Goal: Find specific page/section: Find specific page/section

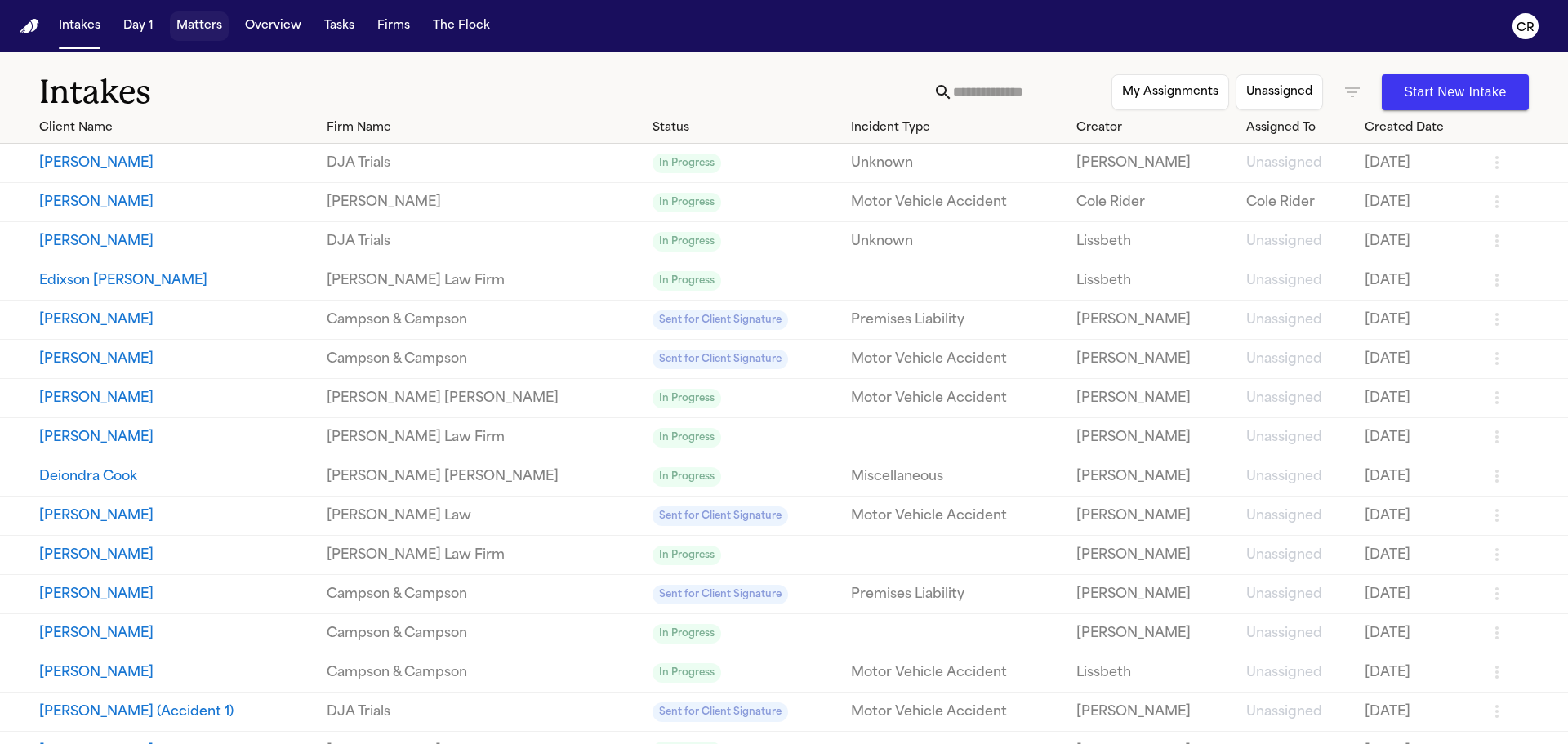
click at [195, 12] on button "Matters" at bounding box center [198, 26] width 58 height 30
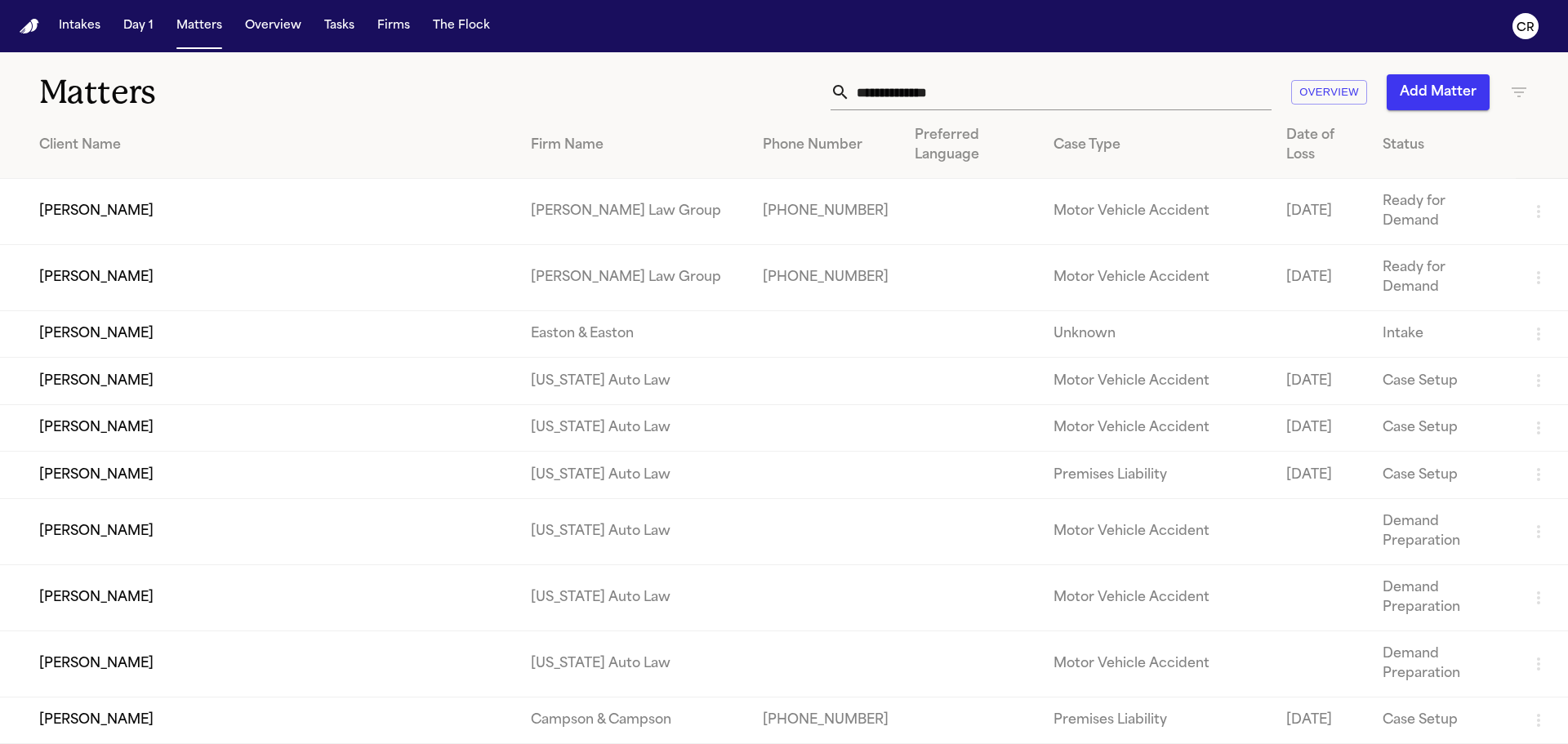
click at [965, 93] on input "text" at bounding box center [1061, 92] width 421 height 36
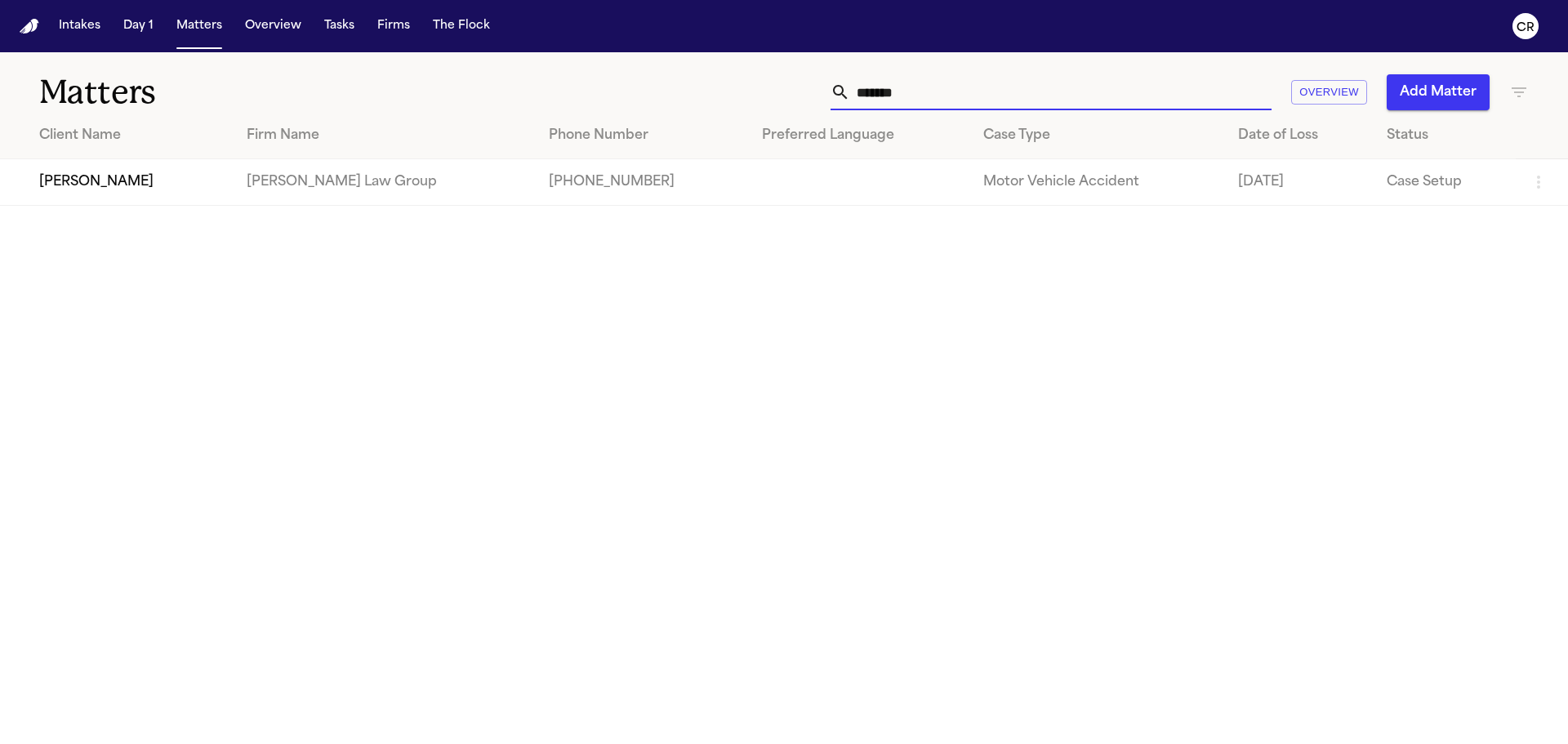
type input "*******"
click at [644, 184] on td "[PHONE_NUMBER]" at bounding box center [642, 182] width 212 height 47
click at [429, 177] on td "[PERSON_NAME] Law Group" at bounding box center [385, 182] width 303 height 47
click at [100, 177] on td "[PERSON_NAME]" at bounding box center [117, 182] width 234 height 47
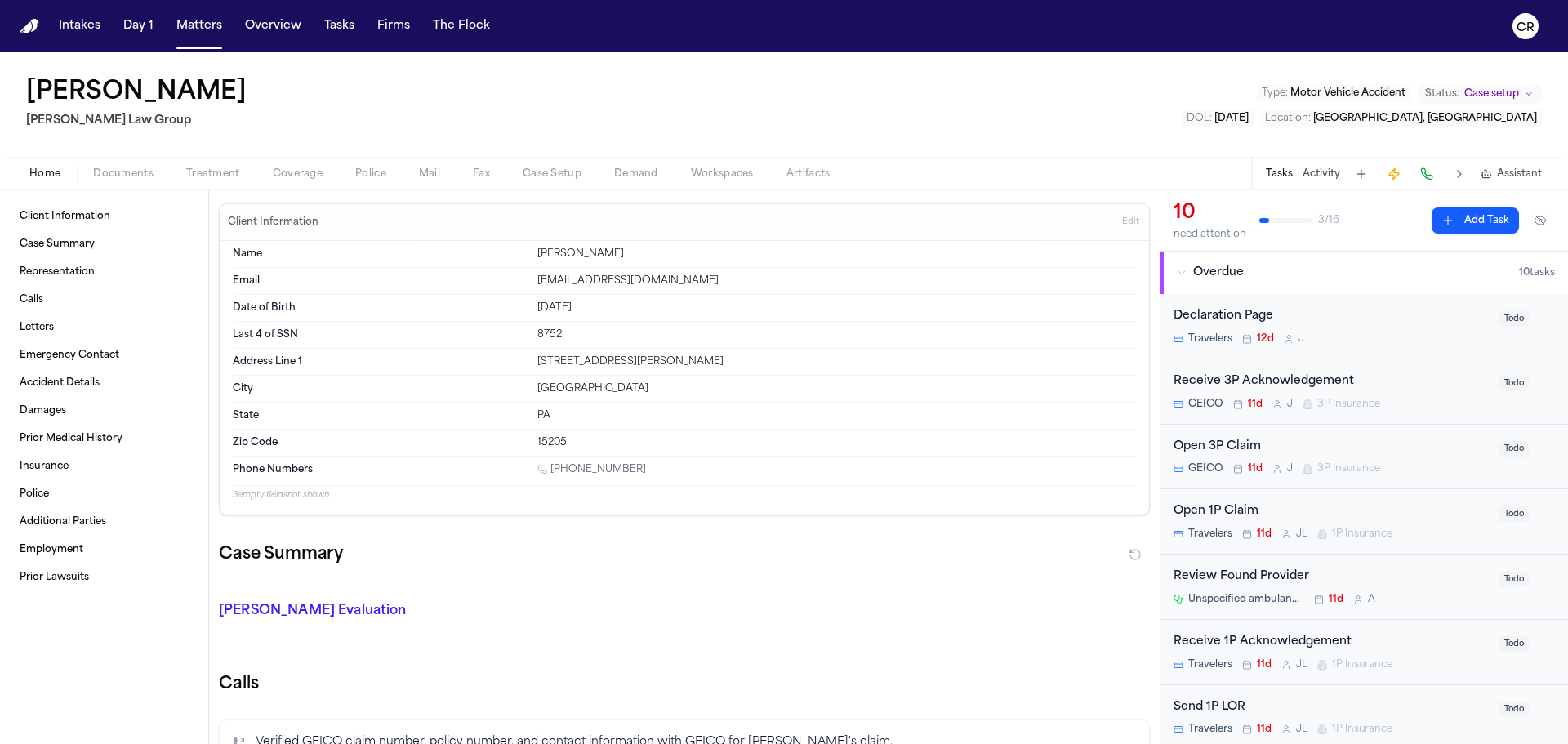
click at [232, 173] on span "Treatment" at bounding box center [212, 174] width 54 height 13
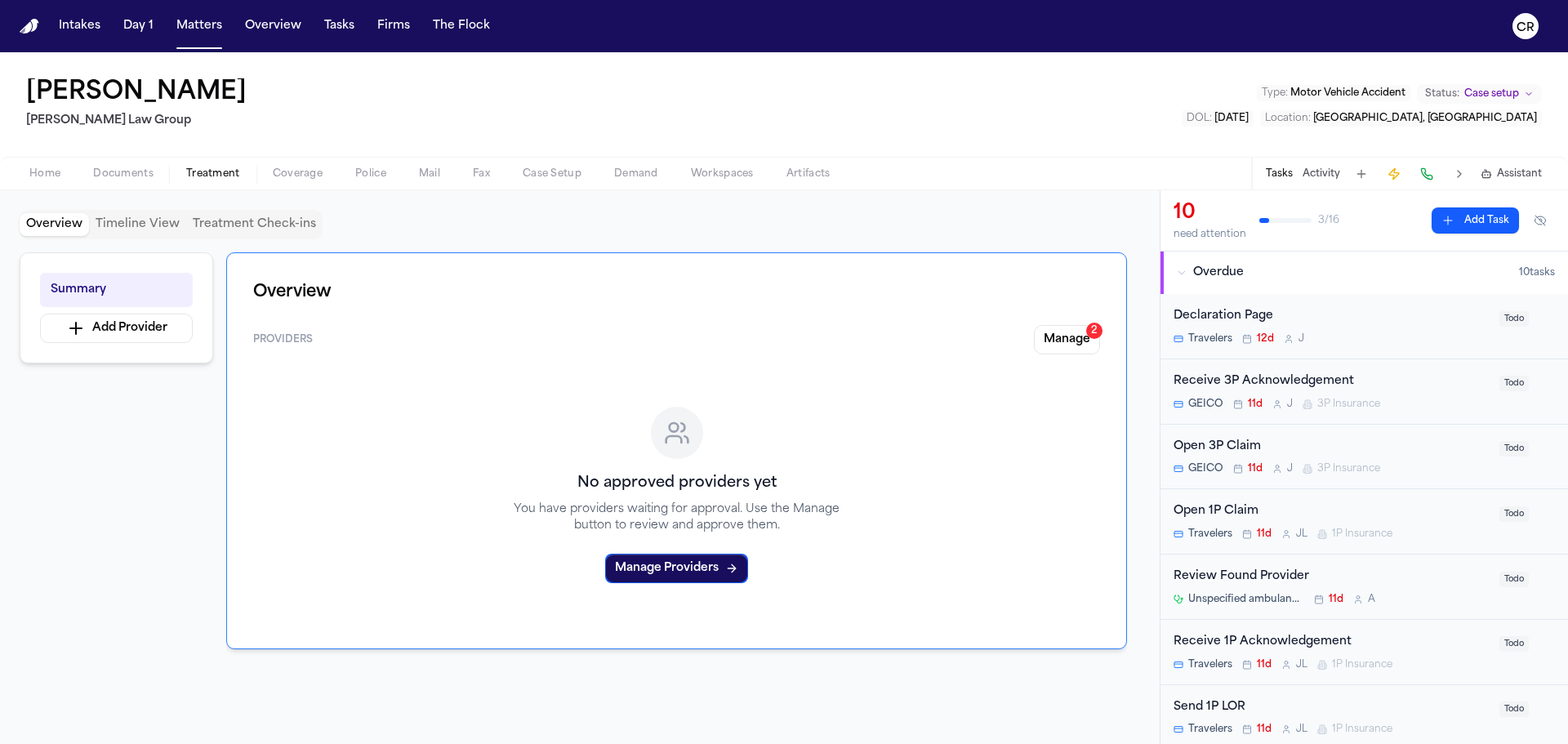
click at [293, 171] on span "Coverage" at bounding box center [297, 174] width 50 height 13
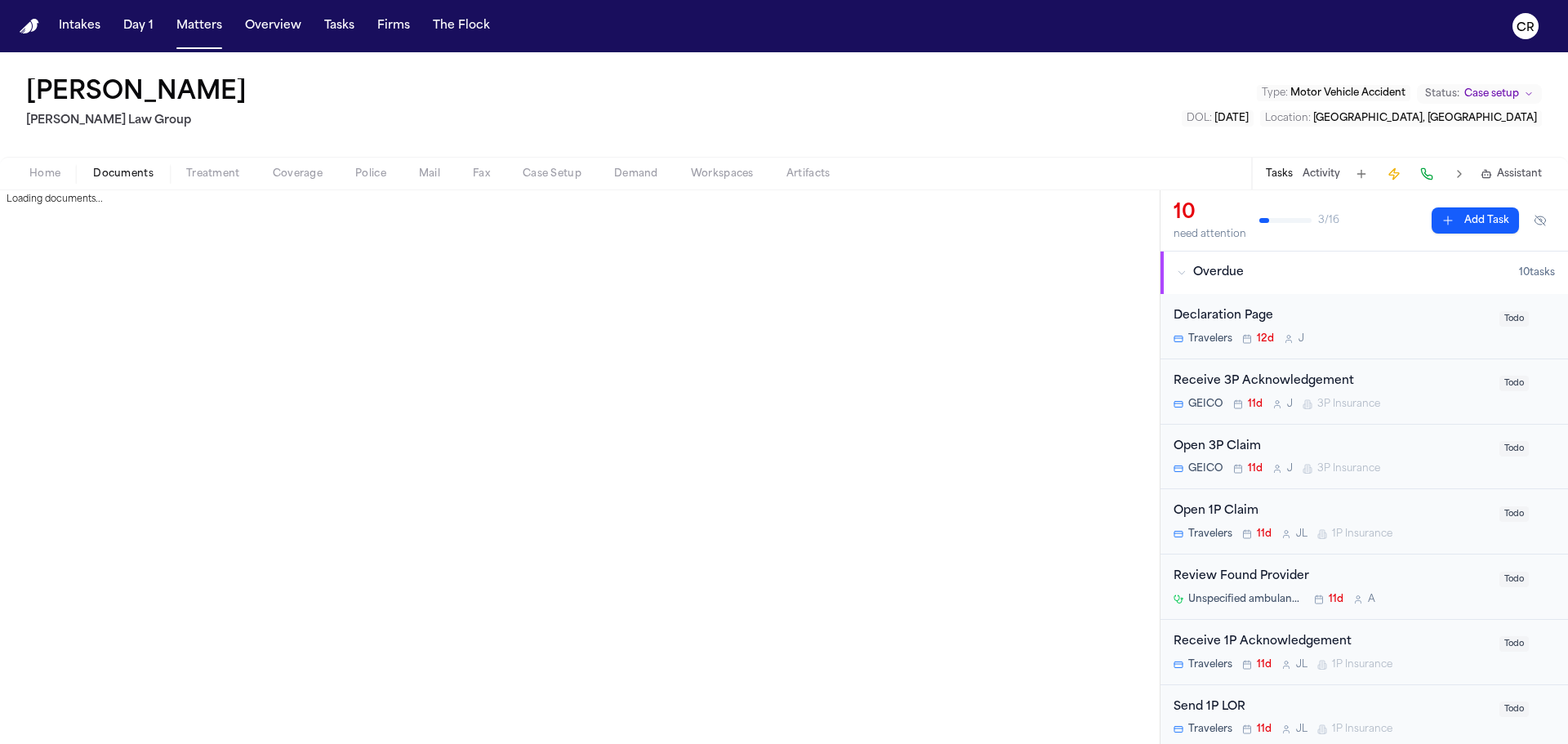
click at [146, 171] on span "Documents" at bounding box center [123, 174] width 60 height 13
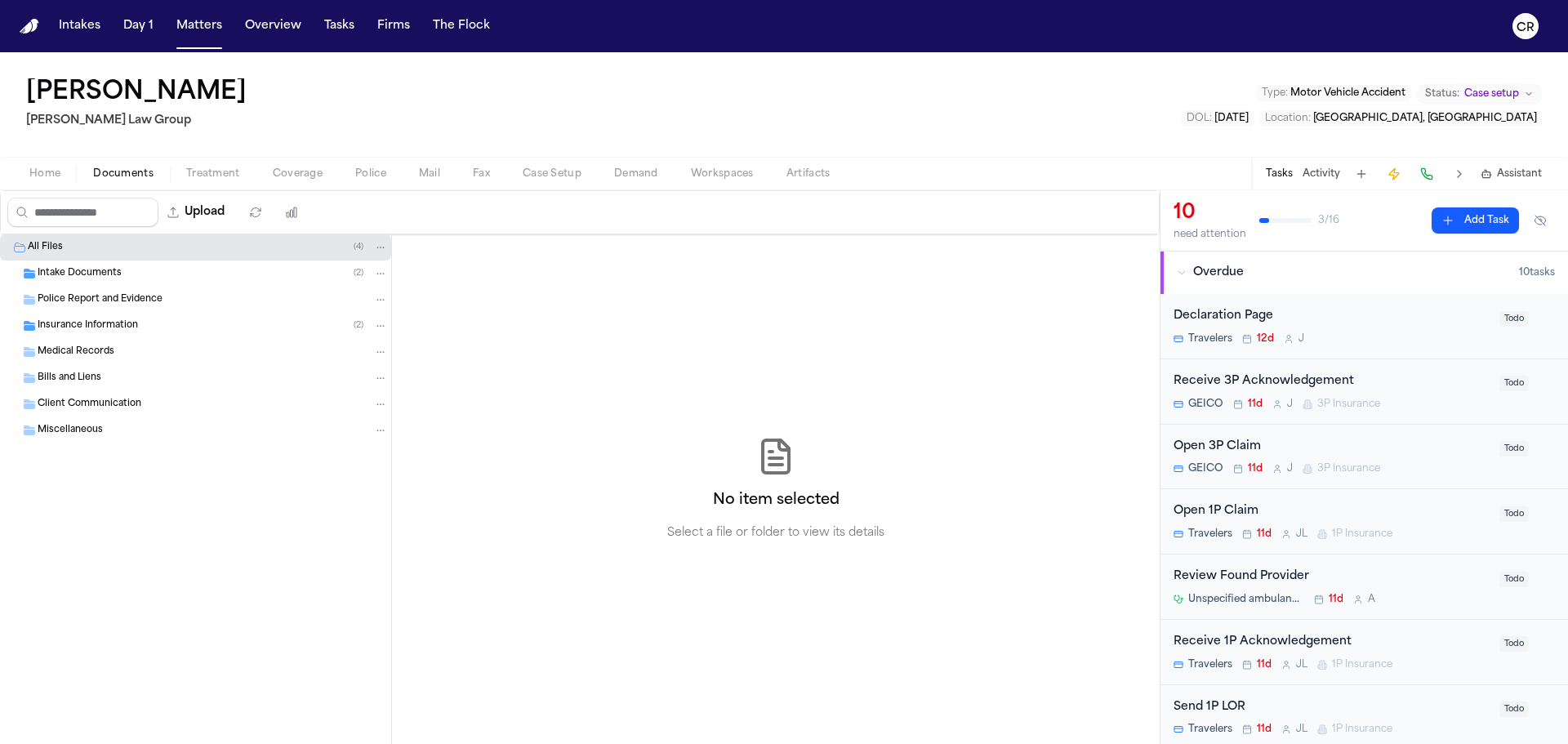
click at [171, 272] on div "Intake Documents ( 2 )" at bounding box center [213, 273] width 351 height 15
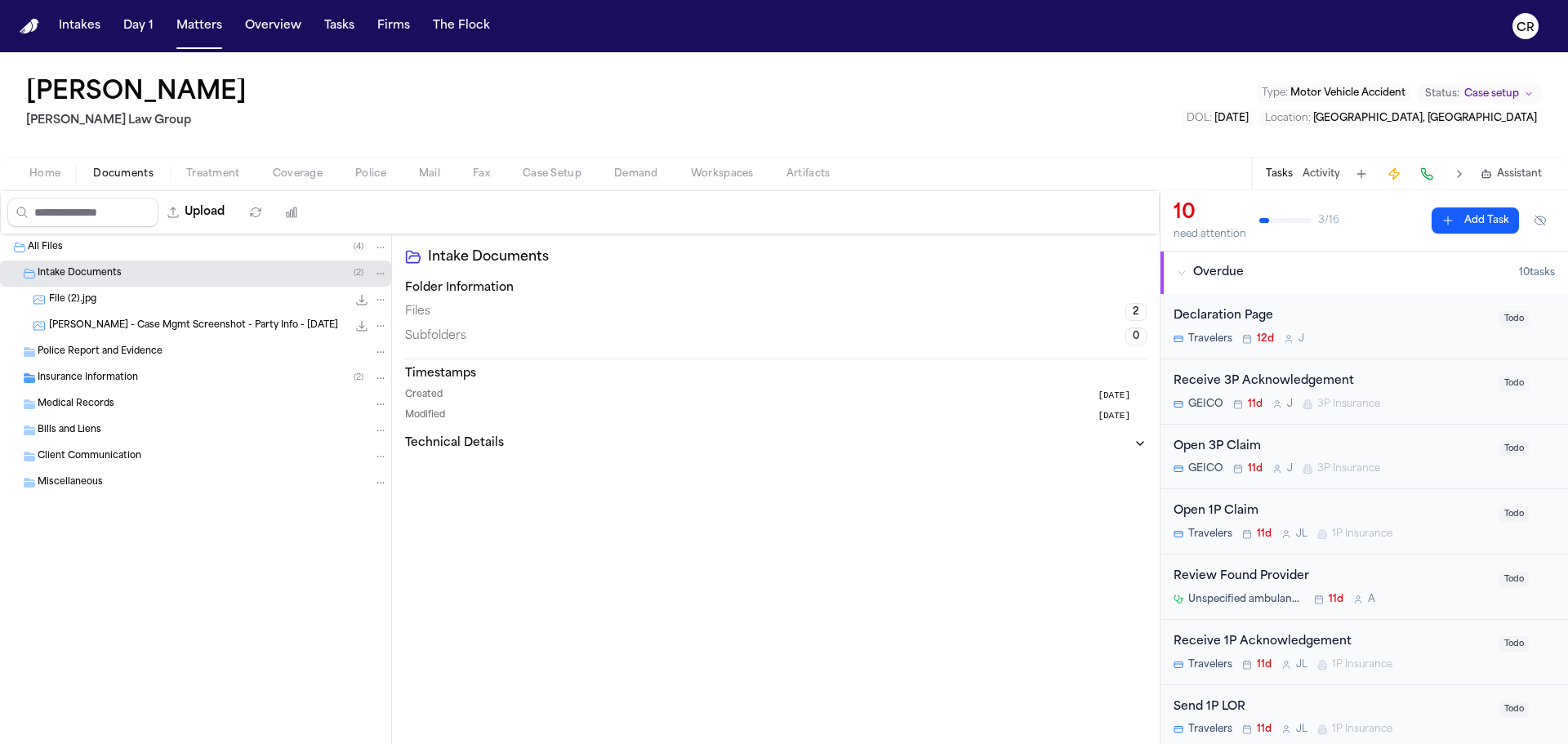
click at [91, 295] on span "File (2).jpg" at bounding box center [73, 300] width 48 height 14
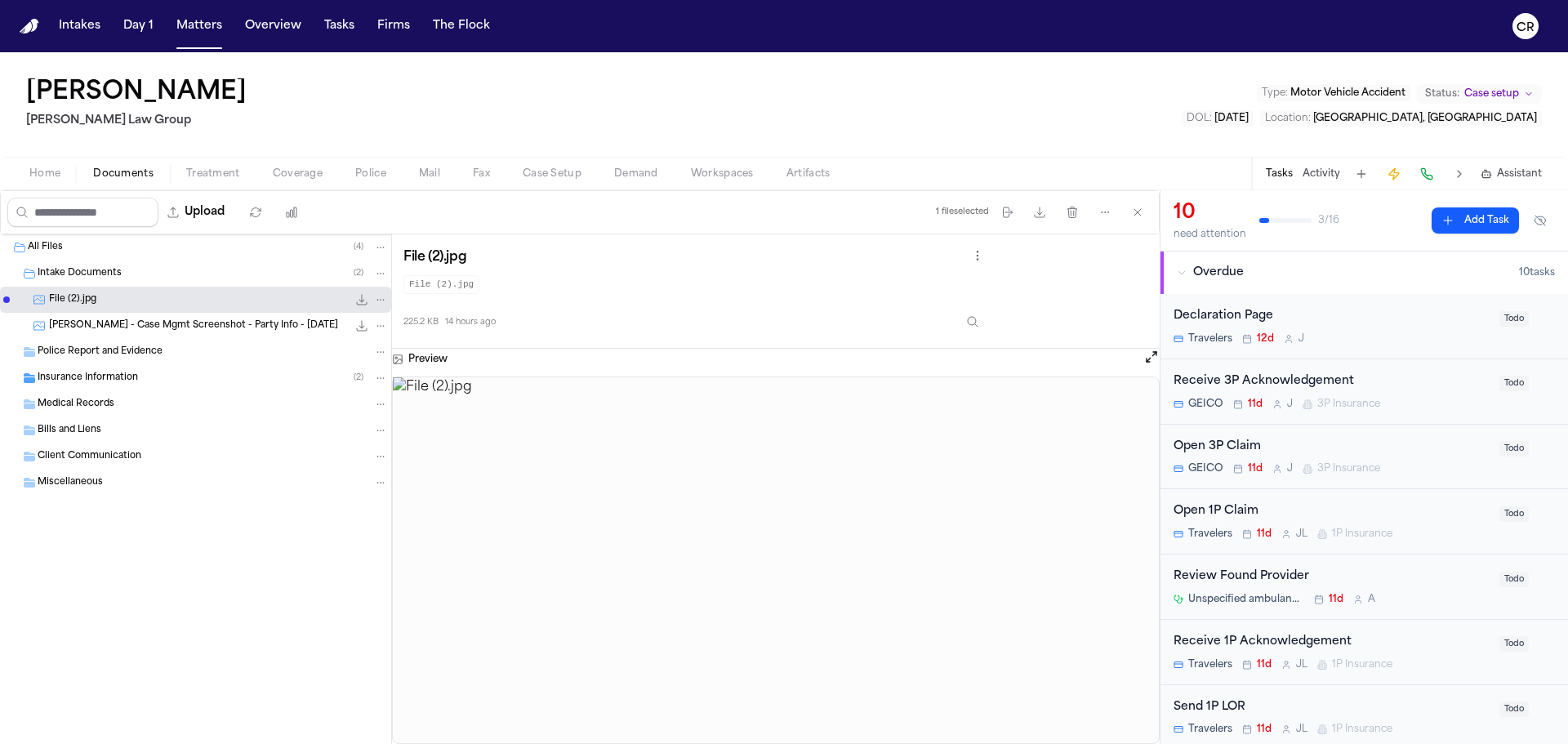
click at [203, 167] on span "Treatment" at bounding box center [212, 174] width 54 height 13
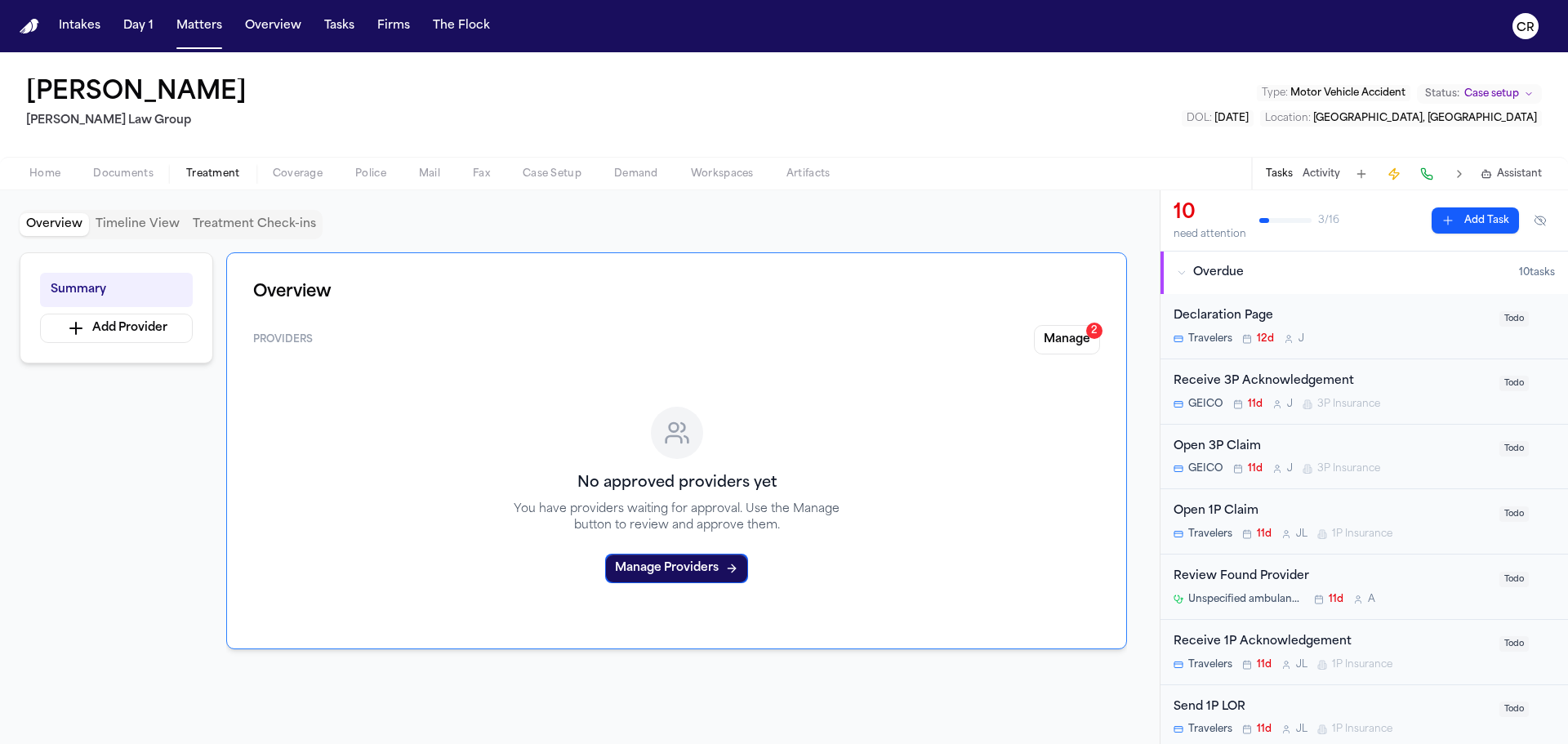
click at [295, 179] on span "Coverage" at bounding box center [297, 174] width 50 height 13
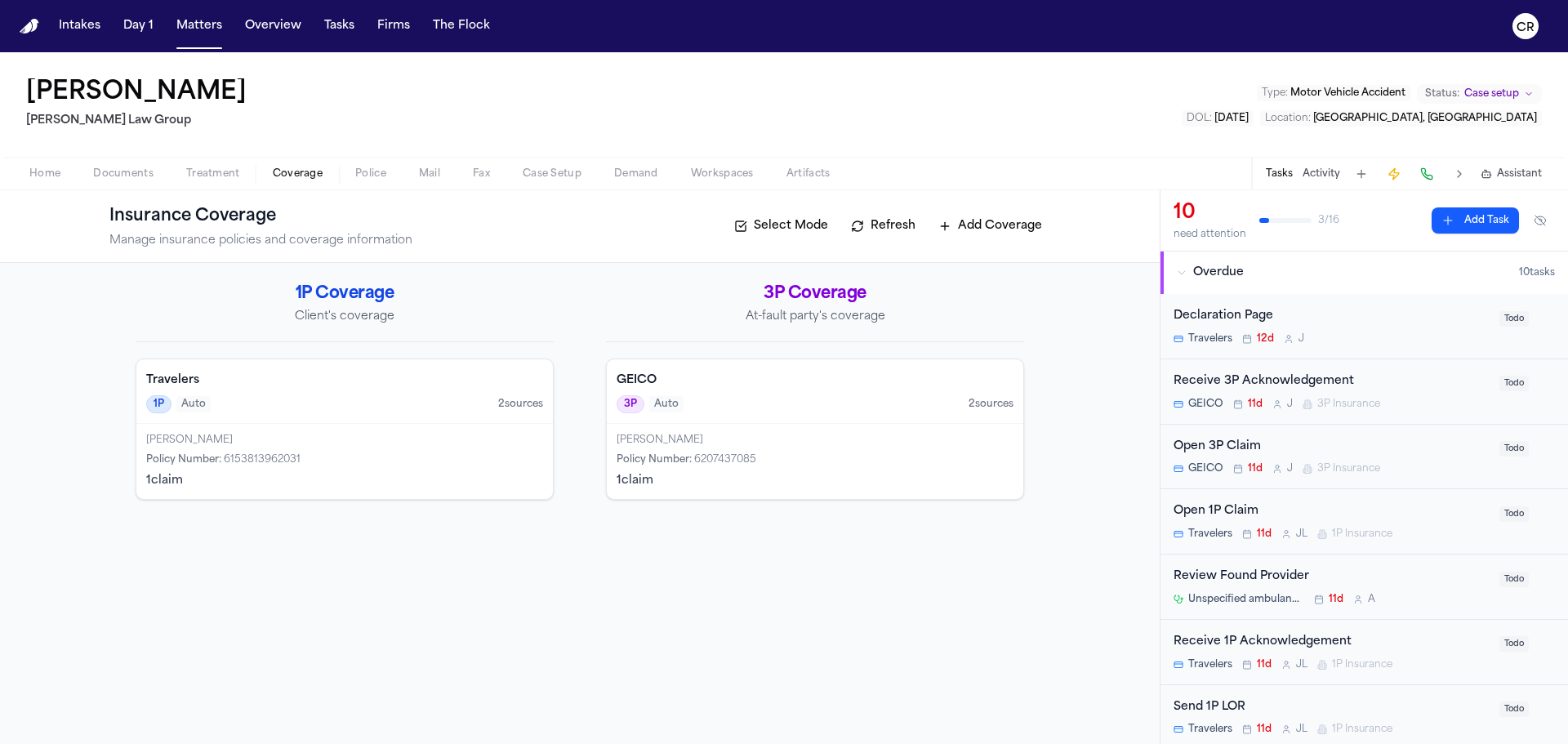
click at [379, 175] on span "Police" at bounding box center [371, 174] width 31 height 13
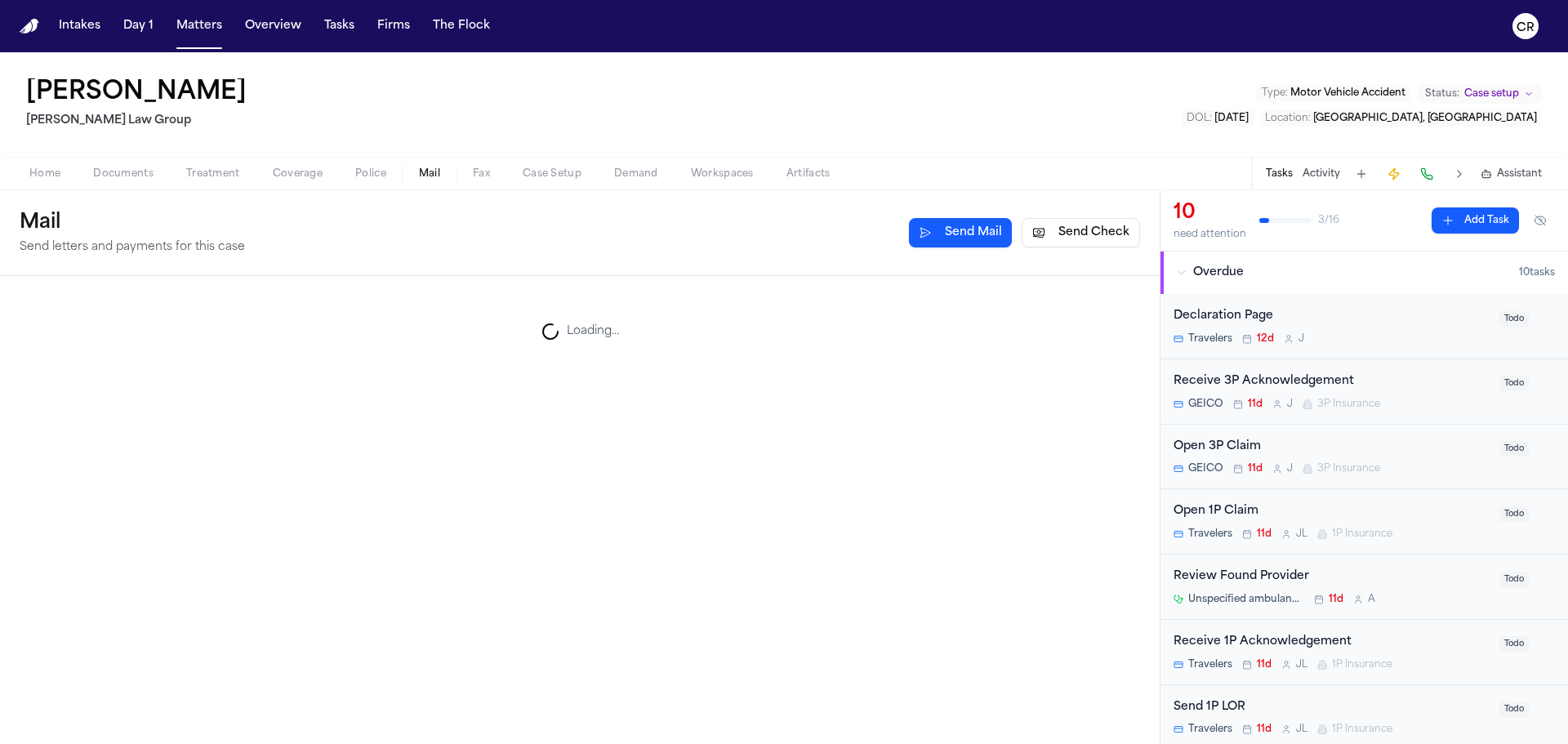
click at [438, 176] on span "Mail" at bounding box center [430, 174] width 21 height 13
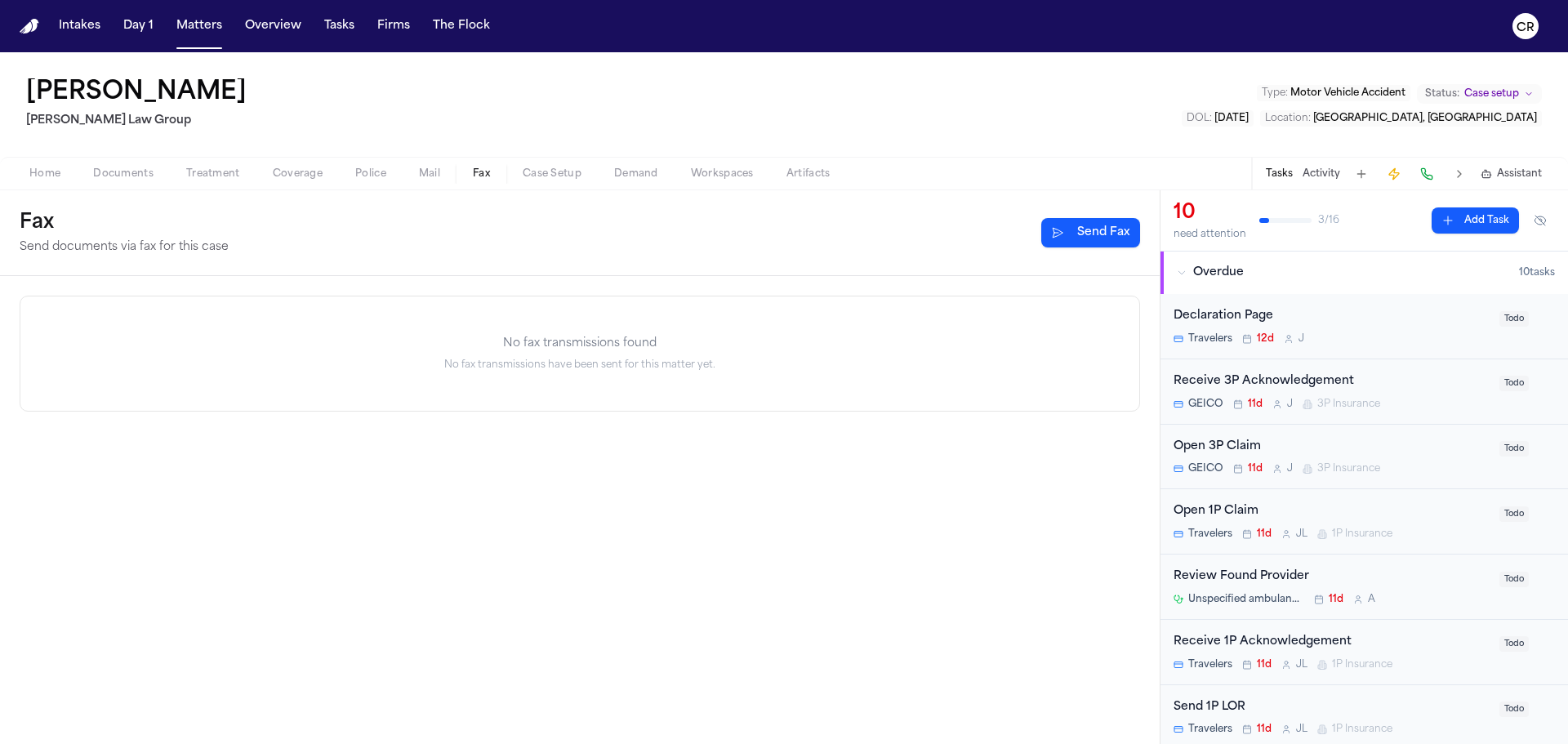
click at [475, 173] on span "Fax" at bounding box center [482, 174] width 17 height 13
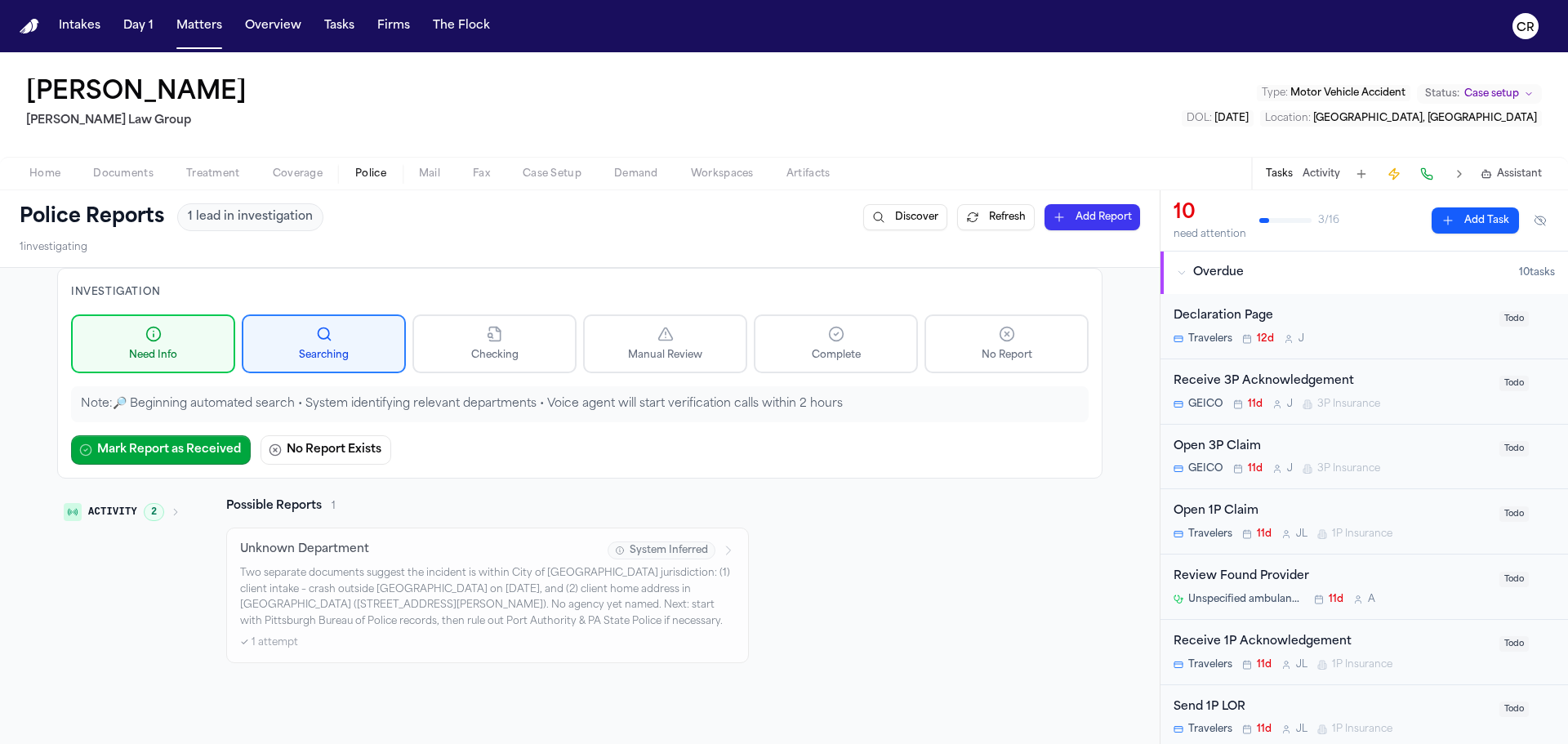
click at [365, 168] on span "Police" at bounding box center [371, 174] width 31 height 13
